Goal: Task Accomplishment & Management: Manage account settings

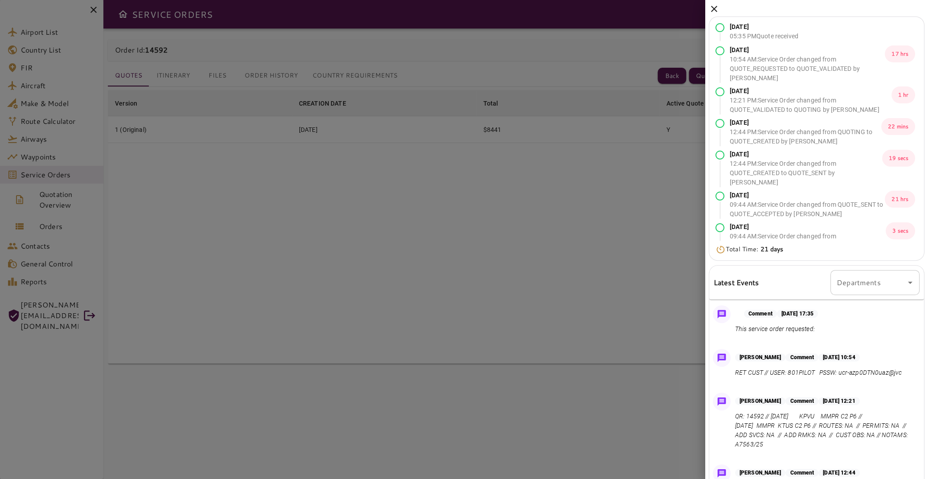
click at [344, 177] on div at bounding box center [464, 239] width 928 height 479
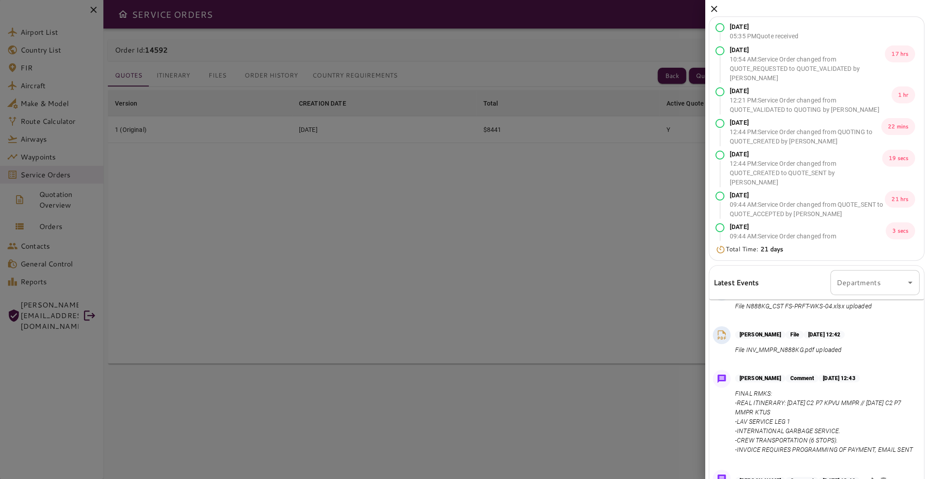
click at [717, 7] on icon at bounding box center [714, 9] width 6 height 6
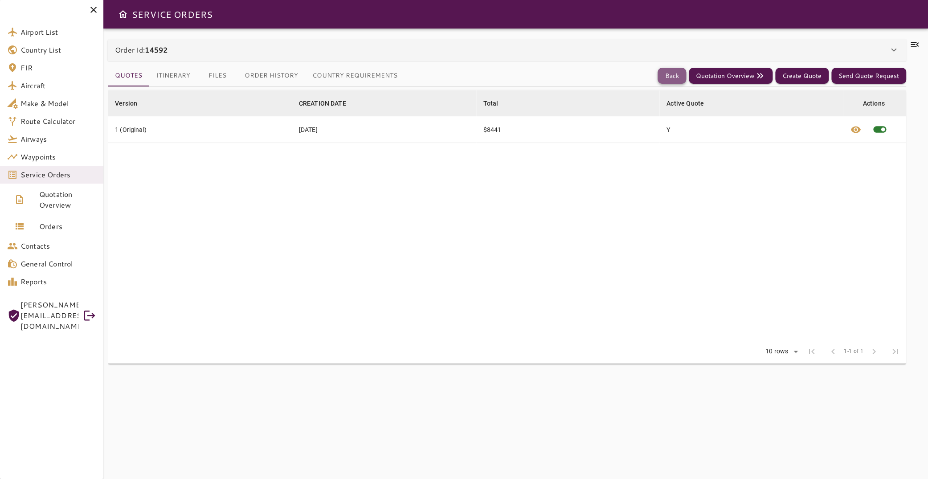
click at [673, 75] on button "Back" at bounding box center [672, 76] width 29 height 16
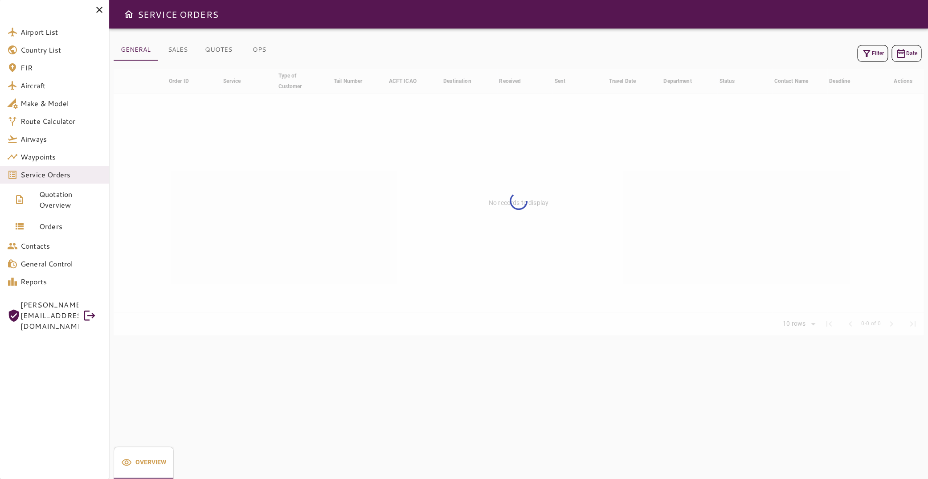
click at [863, 52] on icon "button" at bounding box center [866, 53] width 7 height 7
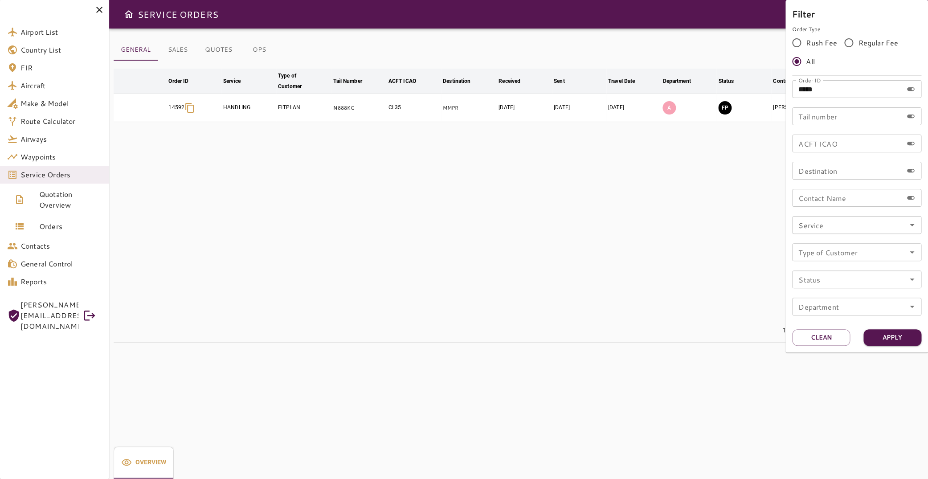
drag, startPoint x: 787, startPoint y: 87, endPoint x: 624, endPoint y: 89, distance: 163.1
click at [792, 87] on input "*****" at bounding box center [847, 89] width 111 height 18
type input "*****"
click at [899, 338] on button "Apply" at bounding box center [893, 337] width 58 height 16
click at [582, 158] on div at bounding box center [464, 239] width 928 height 479
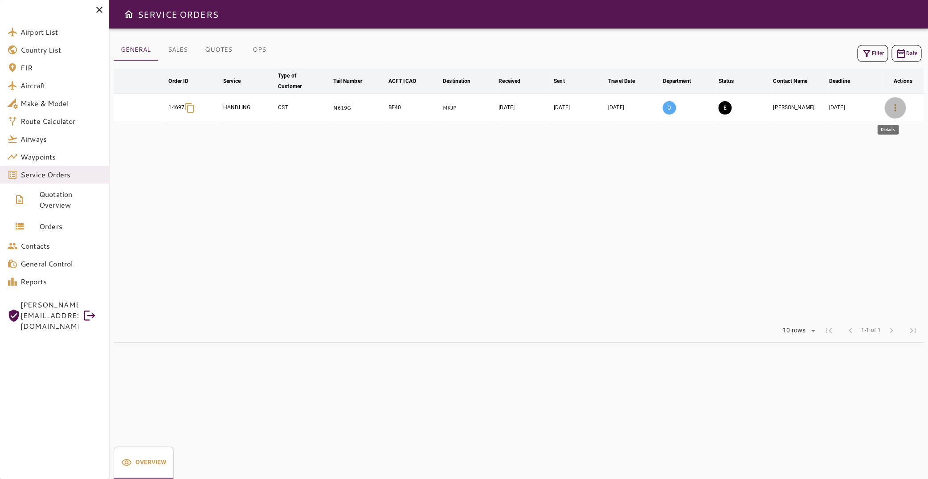
click at [890, 107] on icon "button" at bounding box center [895, 108] width 11 height 11
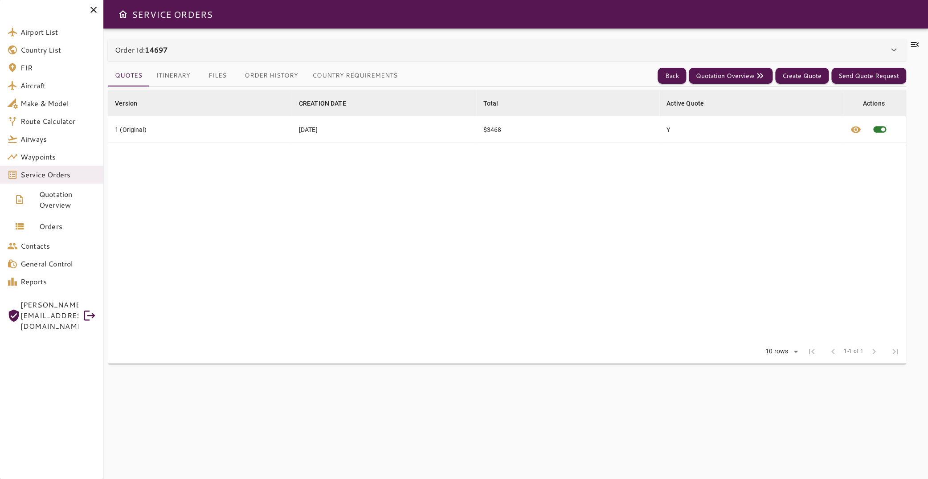
click at [910, 41] on icon at bounding box center [915, 44] width 11 height 11
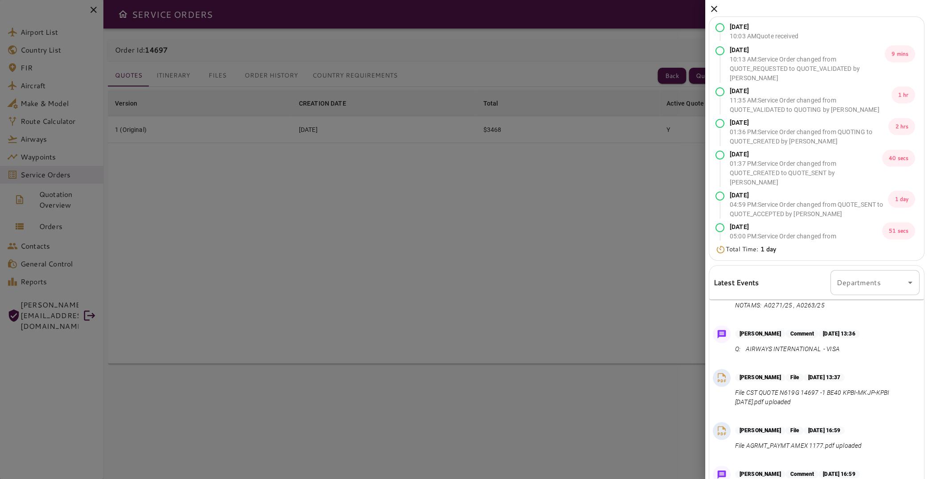
scroll to position [91, 0]
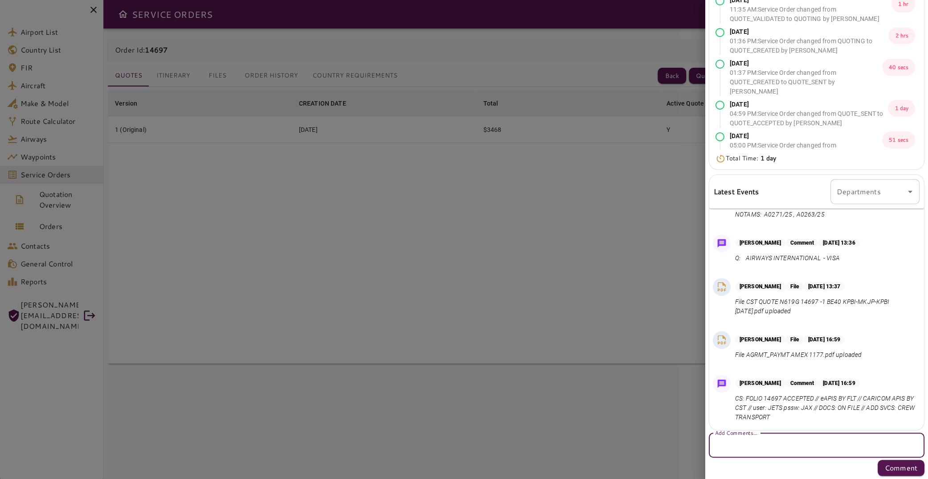
click at [760, 447] on textarea "Add Comments..." at bounding box center [816, 445] width 203 height 10
paste textarea "**********"
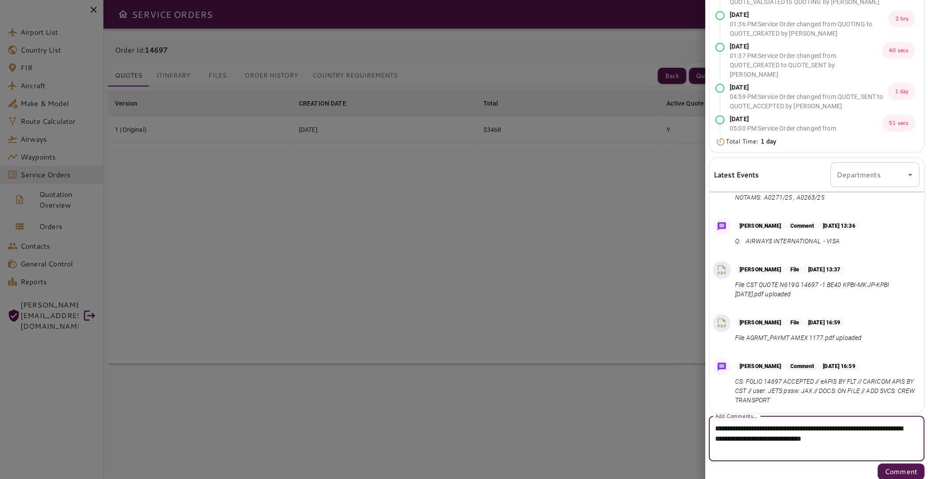
scroll to position [111, 0]
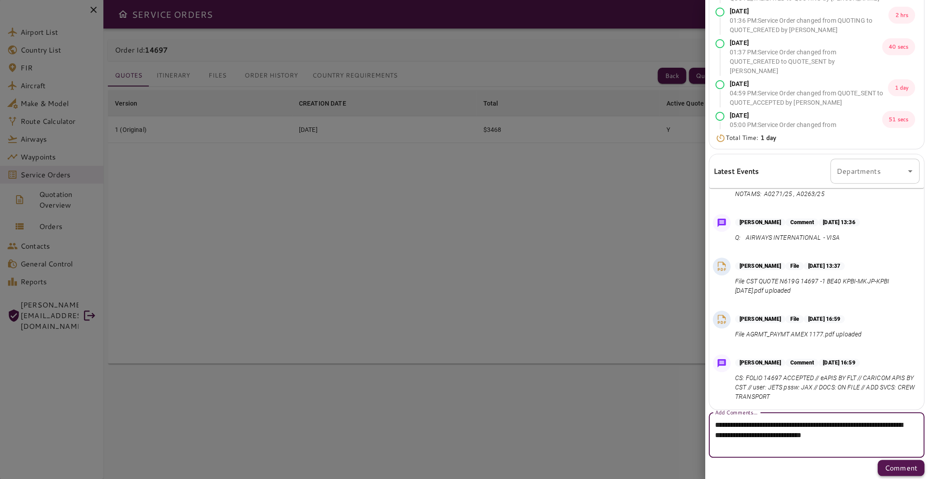
type textarea "**********"
click at [892, 468] on p "Comment" at bounding box center [901, 468] width 33 height 11
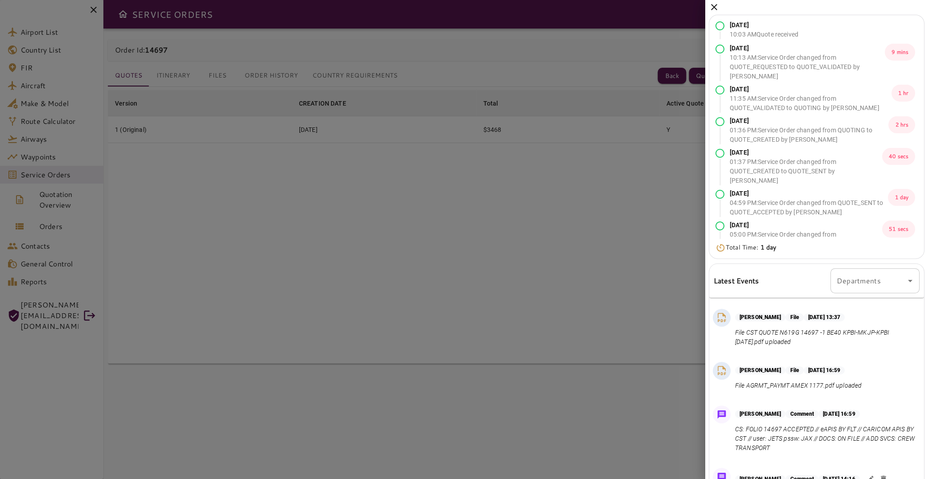
scroll to position [0, 0]
click at [717, 8] on icon at bounding box center [714, 9] width 6 height 6
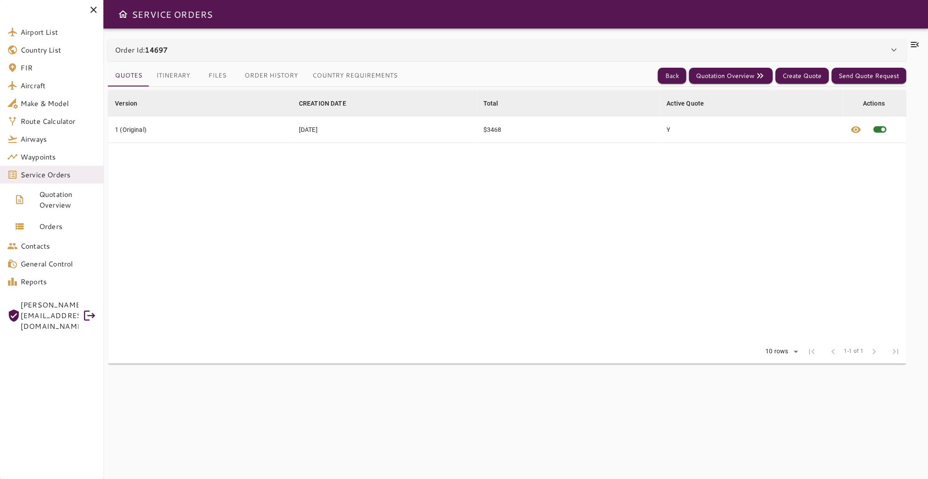
click at [209, 74] on button "Files" at bounding box center [217, 75] width 40 height 21
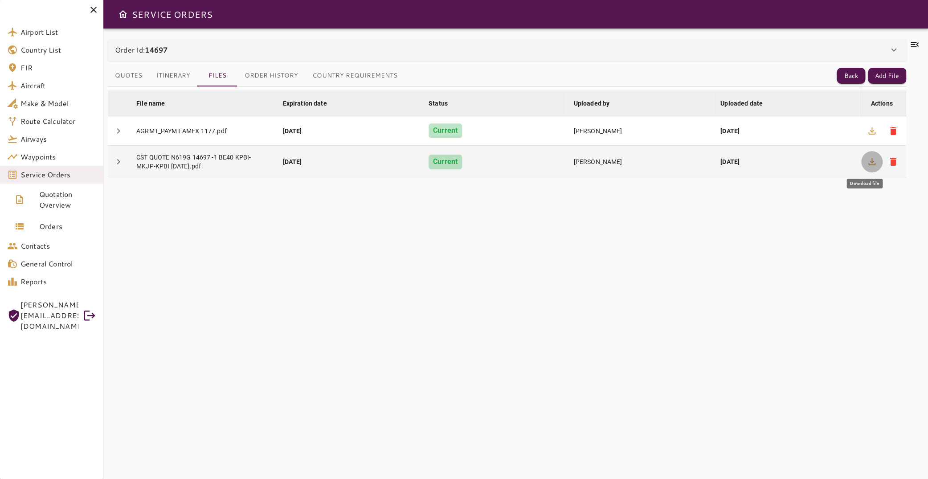
click at [869, 161] on icon "button" at bounding box center [872, 161] width 7 height 7
